Goal: Transaction & Acquisition: Purchase product/service

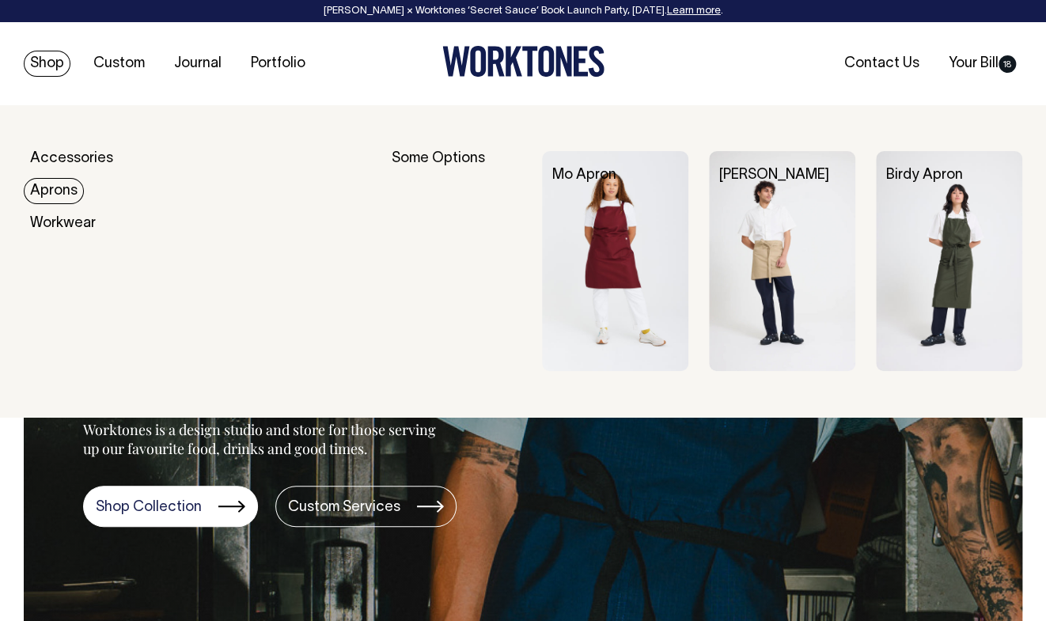
click at [55, 189] on link "Aprons" at bounding box center [54, 191] width 60 height 26
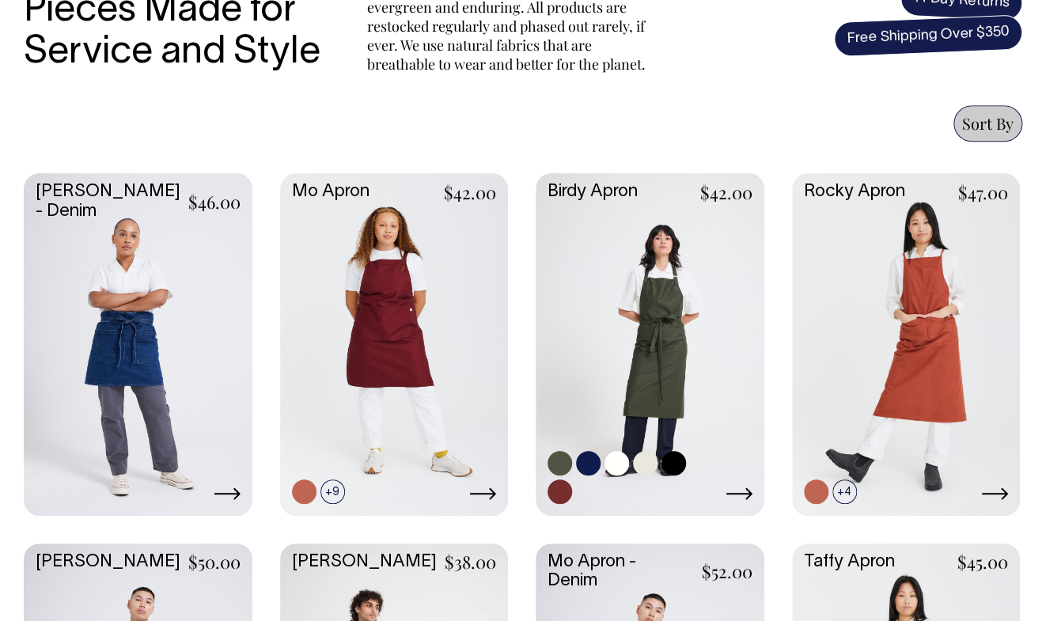
scroll to position [608, 0]
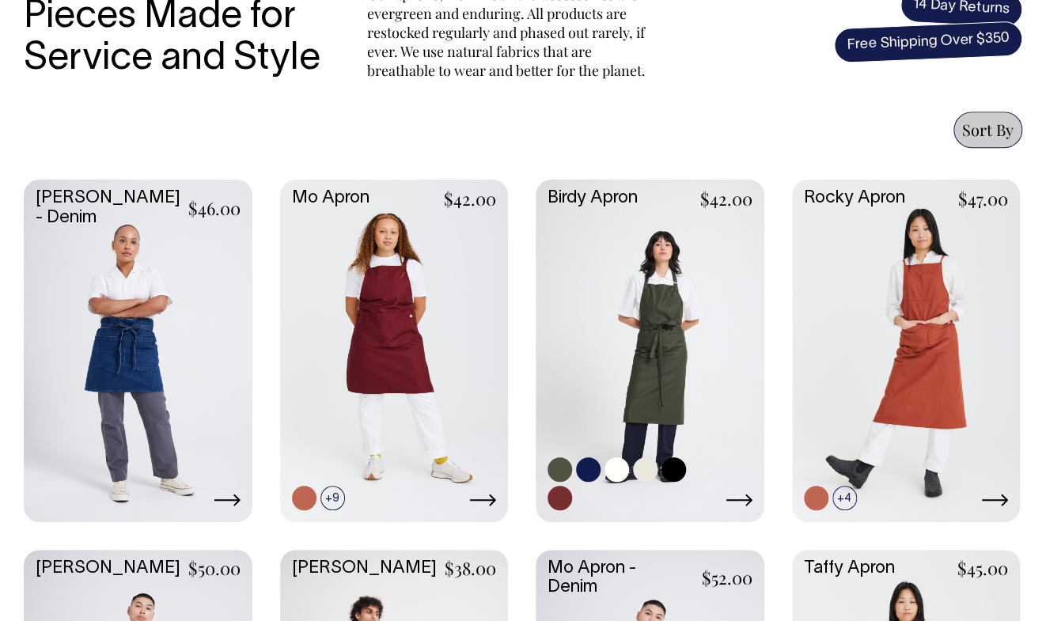
click at [664, 273] on link at bounding box center [650, 350] width 229 height 340
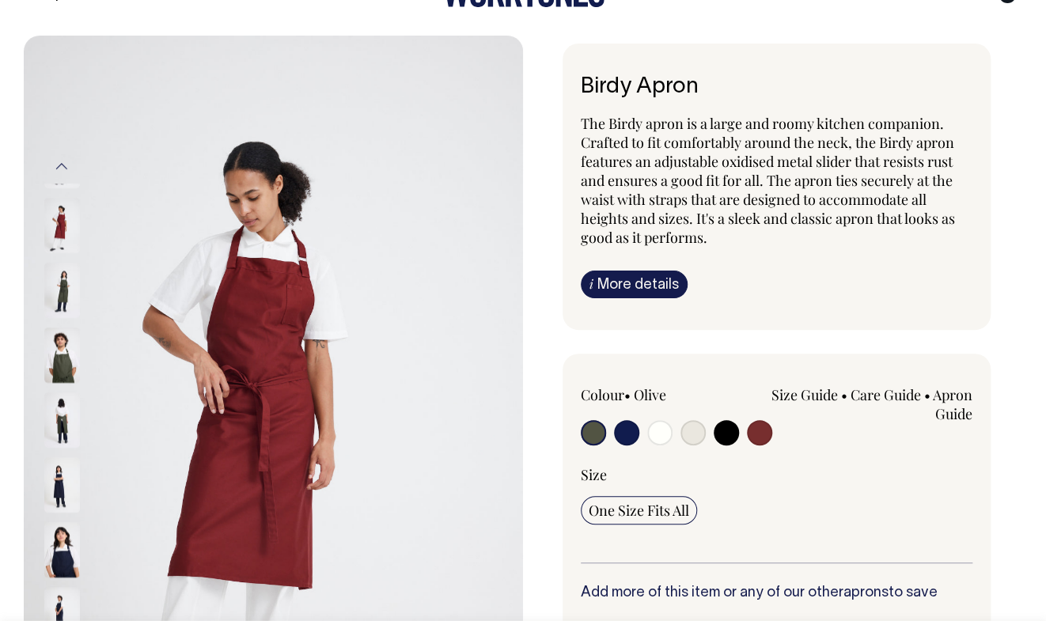
click at [615, 298] on div "Birdy Apron The Birdy apron is a large and roomy kitchen companion. Crafted to …" at bounding box center [777, 187] width 428 height 287
click at [609, 278] on link "i More details" at bounding box center [634, 285] width 107 height 28
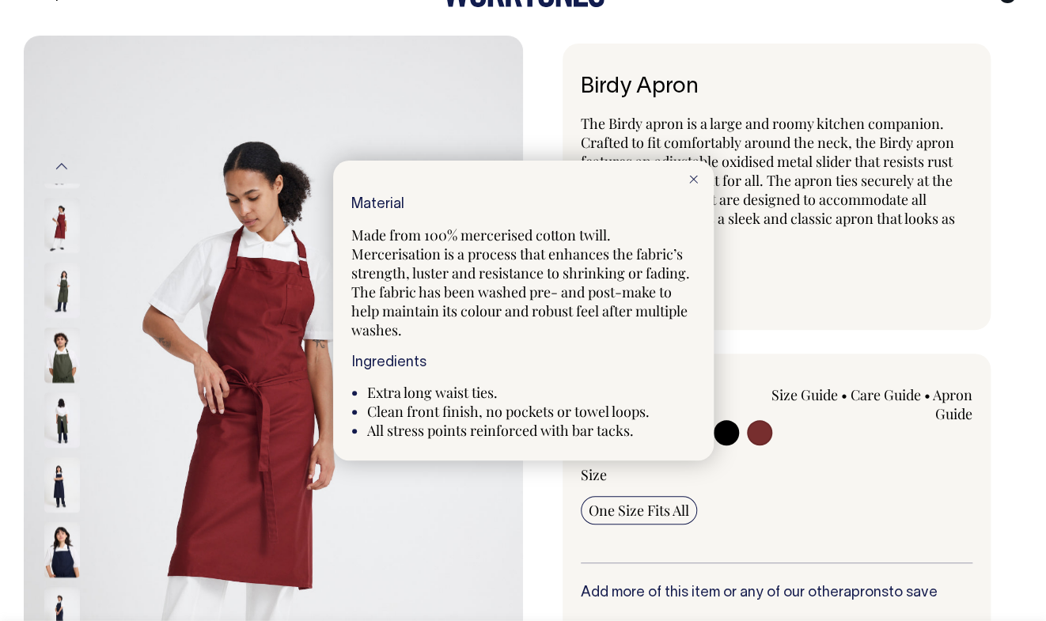
scroll to position [70, 0]
drag, startPoint x: 370, startPoint y: 391, endPoint x: 567, endPoint y: 340, distance: 202.7
click at [567, 340] on div "Material Made from 100% mercerised cotton twill. Mercerisation is a process tha…" at bounding box center [523, 319] width 344 height 244
click at [694, 177] on icon at bounding box center [693, 180] width 9 height 8
